Goal: Complete application form

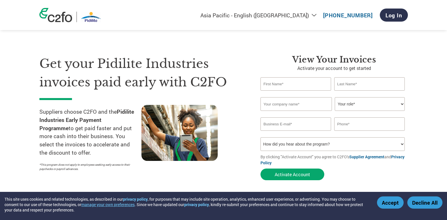
select select "en-IN"
click at [292, 83] on input "text" at bounding box center [296, 83] width 71 height 13
type input "Mukesh"
type input "[PERSON_NAME]"
type input "Asian Solvochem Pvt. Ltd."
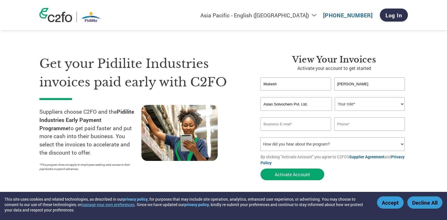
type input "[EMAIL_ADDRESS][DOMAIN_NAME]"
type input "09820072334"
click at [399, 104] on select "Your role* CFO Controller Credit Manager Finance Director Treasurer CEO Preside…" at bounding box center [370, 104] width 70 height 14
select select "OTHER"
click at [335, 97] on select "Your role* CFO Controller Credit Manager Finance Director Treasurer CEO Preside…" at bounding box center [370, 104] width 70 height 14
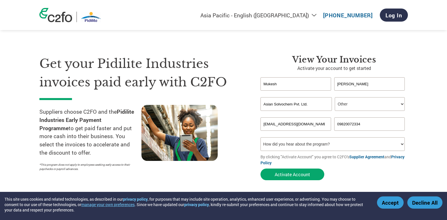
click at [283, 142] on select "How did you hear about the program? Received a letter Email Social Media Online…" at bounding box center [333, 144] width 145 height 14
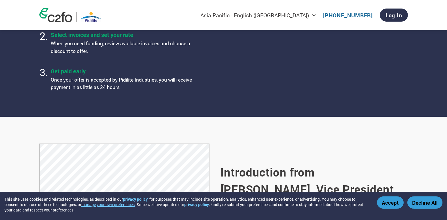
scroll to position [199, 0]
